Goal: Information Seeking & Learning: Find specific fact

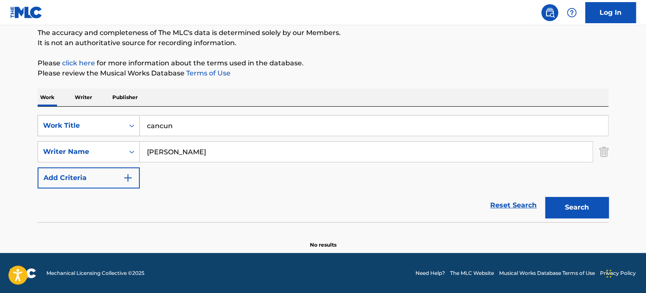
drag, startPoint x: 195, startPoint y: 126, endPoint x: 129, endPoint y: 125, distance: 65.4
click at [118, 122] on div "SearchWithCriteriaff86ae1f-c33f-4f0b-8637-c3c9f3321141 Work Title cancun" at bounding box center [323, 125] width 571 height 21
paste input "Disco Bar"
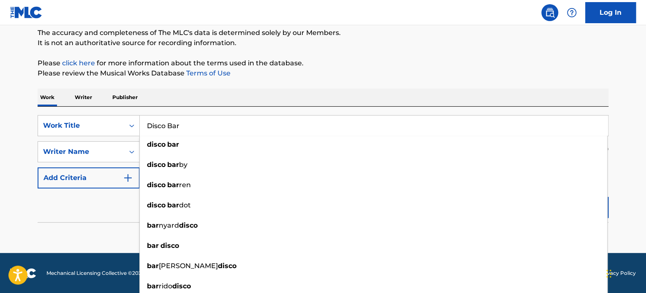
type input "Disco Bar"
click at [296, 97] on div "Work Writer Publisher" at bounding box center [323, 98] width 571 height 18
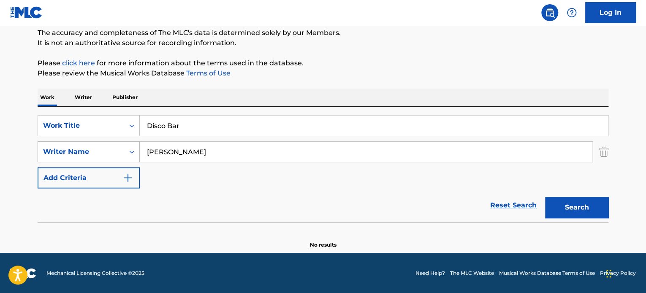
drag, startPoint x: 207, startPoint y: 157, endPoint x: 133, endPoint y: 152, distance: 74.0
click at [133, 152] on div "SearchWithCriteria8a01ba27-b16e-4fea-83fc-af20cdb68c1c Writer Name [PERSON_NAME]" at bounding box center [323, 151] width 571 height 21
type input "[PERSON_NAME]"
click at [545, 197] on button "Search" at bounding box center [576, 207] width 63 height 21
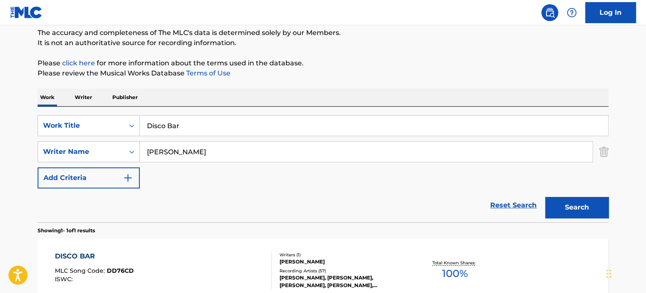
click at [297, 270] on div "Recording Artists ( 57 )" at bounding box center [342, 271] width 127 height 6
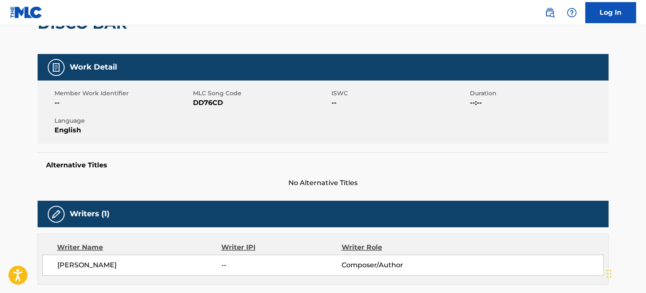
scroll to position [127, 0]
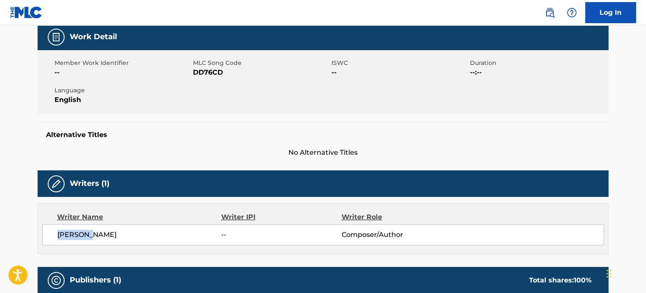
drag, startPoint x: 89, startPoint y: 233, endPoint x: 42, endPoint y: 238, distance: 47.1
click at [41, 237] on div "Writer Name Writer IPI Writer Role [PERSON_NAME] -- Composer/Author" at bounding box center [323, 228] width 571 height 51
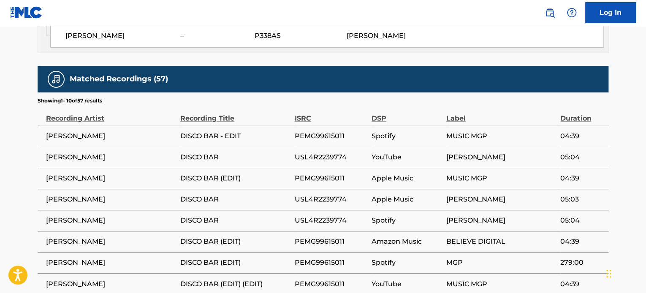
scroll to position [591, 0]
